Goal: Information Seeking & Learning: Understand process/instructions

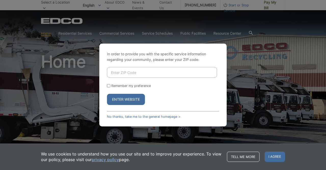
click at [117, 74] on input "Enter ZIP Code" at bounding box center [162, 72] width 110 height 11
type input "92118"
click at [109, 85] on input "Remember my preference" at bounding box center [108, 85] width 3 height 3
checkbox input "true"
click at [125, 98] on button "Enter Website" at bounding box center [126, 99] width 38 height 11
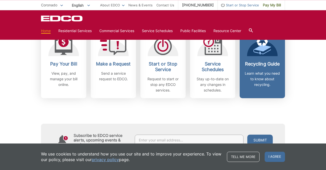
scroll to position [159, 0]
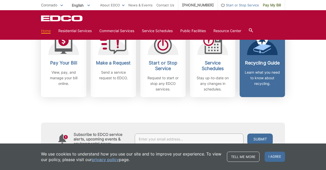
click at [269, 71] on p "Learn what you need to know about recycling." at bounding box center [263, 78] width 38 height 17
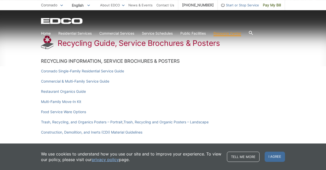
scroll to position [80, 0]
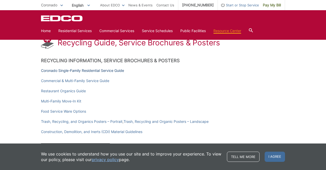
click at [113, 69] on link "Coronado Single-Family Residential Service Guide" at bounding box center [82, 71] width 83 height 6
